Goal: Task Accomplishment & Management: Manage account settings

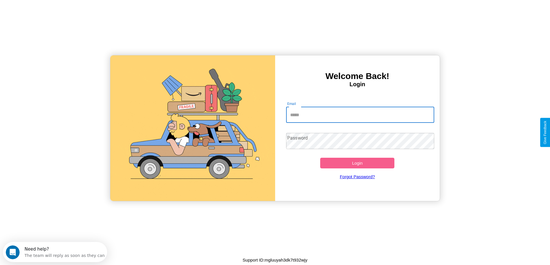
click at [360, 115] on input "Email" at bounding box center [360, 115] width 148 height 16
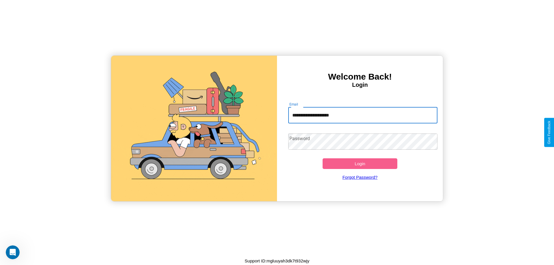
type input "**********"
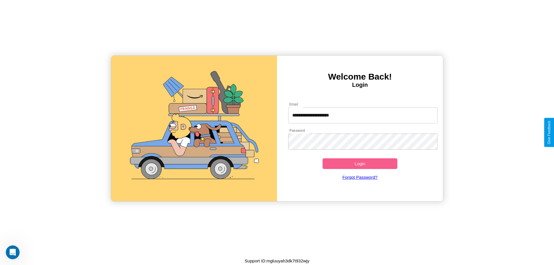
click at [360, 164] on button "Login" at bounding box center [360, 163] width 75 height 11
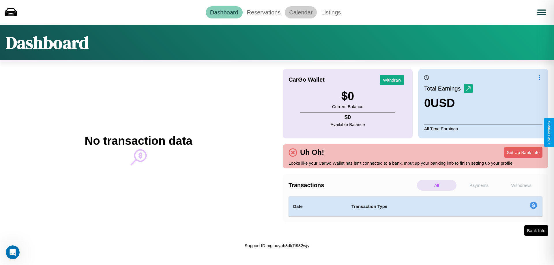
click at [301, 12] on link "Calendar" at bounding box center [301, 12] width 32 height 12
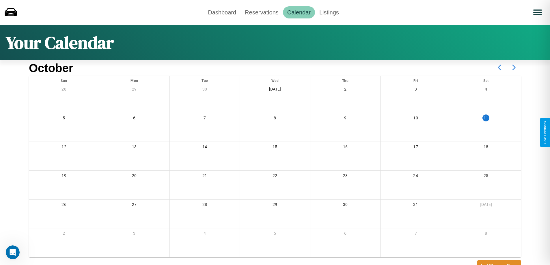
click at [514, 68] on icon at bounding box center [513, 67] width 14 height 14
click at [261, 12] on link "Reservations" at bounding box center [261, 12] width 42 height 12
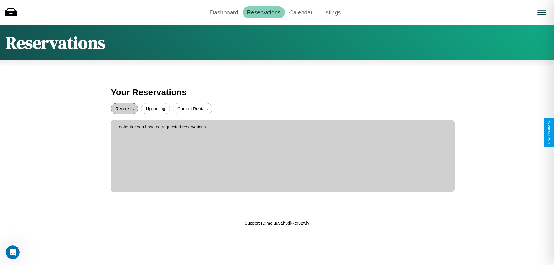
click at [124, 109] on button "Requests" at bounding box center [124, 108] width 27 height 11
click at [156, 109] on button "Upcoming" at bounding box center [155, 108] width 29 height 11
